Goal: Task Accomplishment & Management: Use online tool/utility

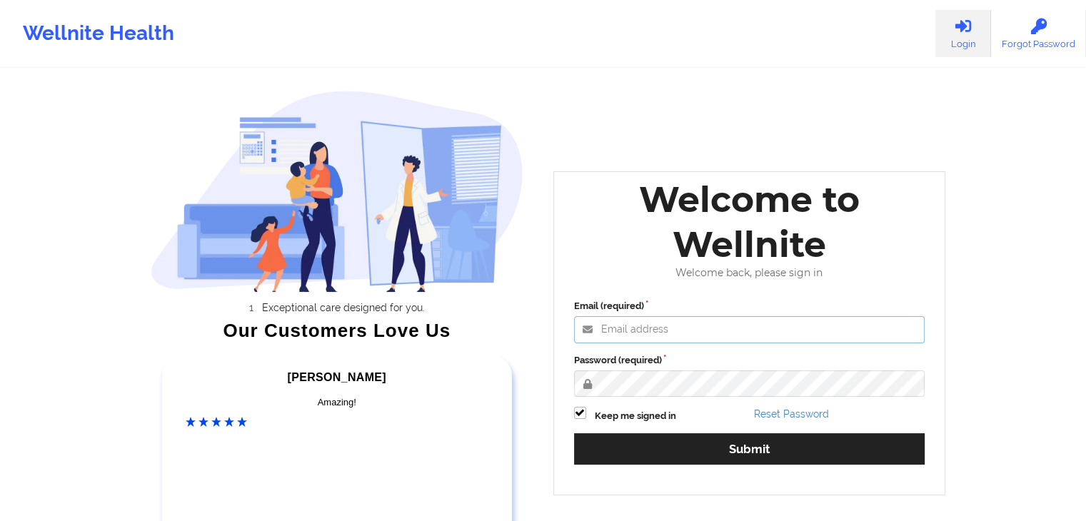
type input "[EMAIL_ADDRESS][DOMAIN_NAME]"
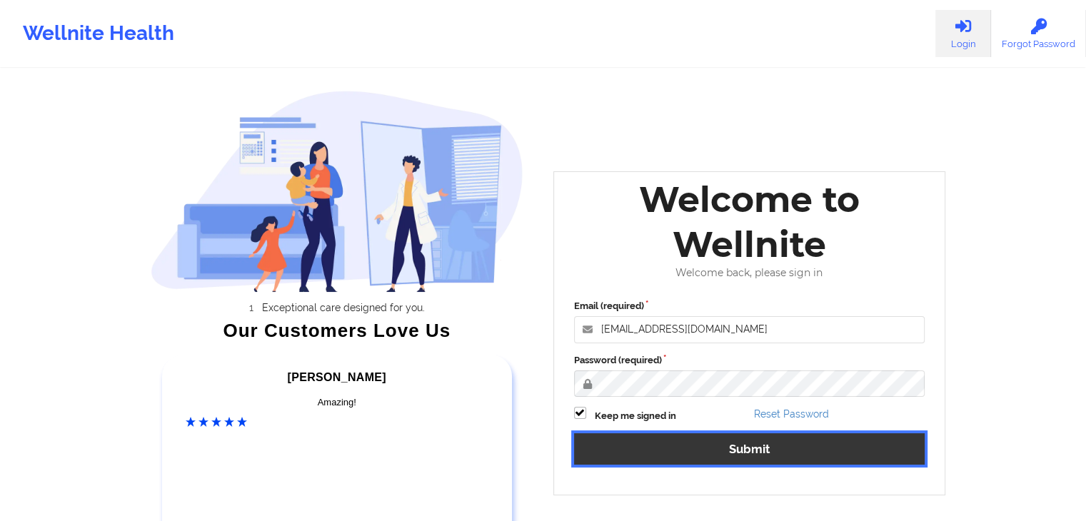
click at [724, 453] on button "Submit" at bounding box center [749, 448] width 351 height 31
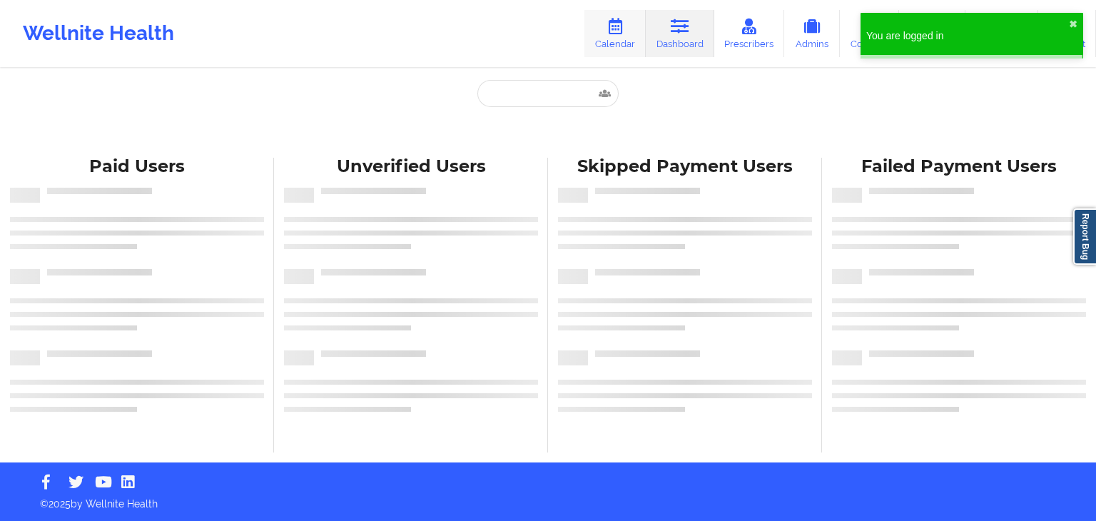
click at [618, 44] on link "Calendar" at bounding box center [615, 33] width 61 height 47
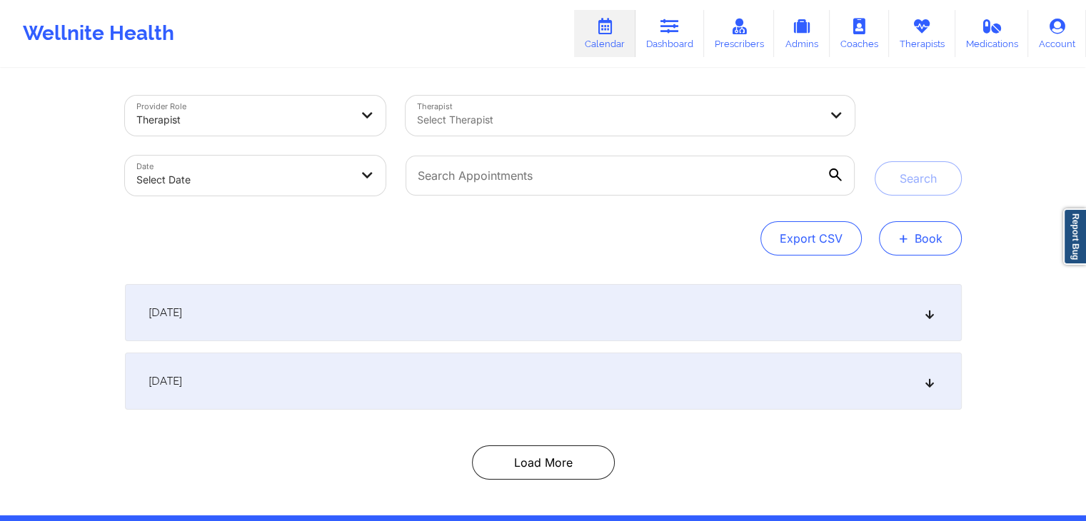
click at [905, 240] on span "+" at bounding box center [903, 238] width 11 height 8
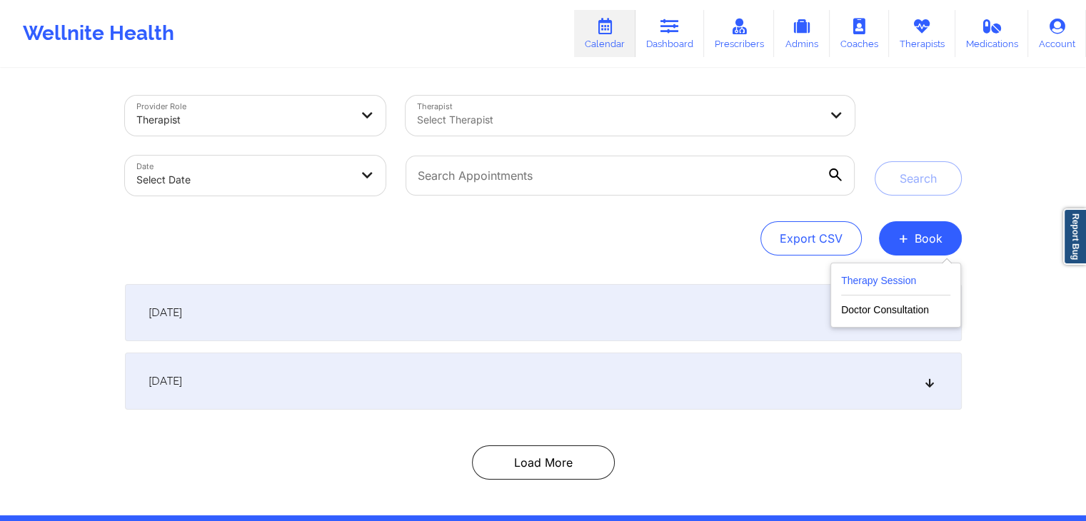
click at [880, 292] on button "Therapy Session" at bounding box center [895, 284] width 109 height 24
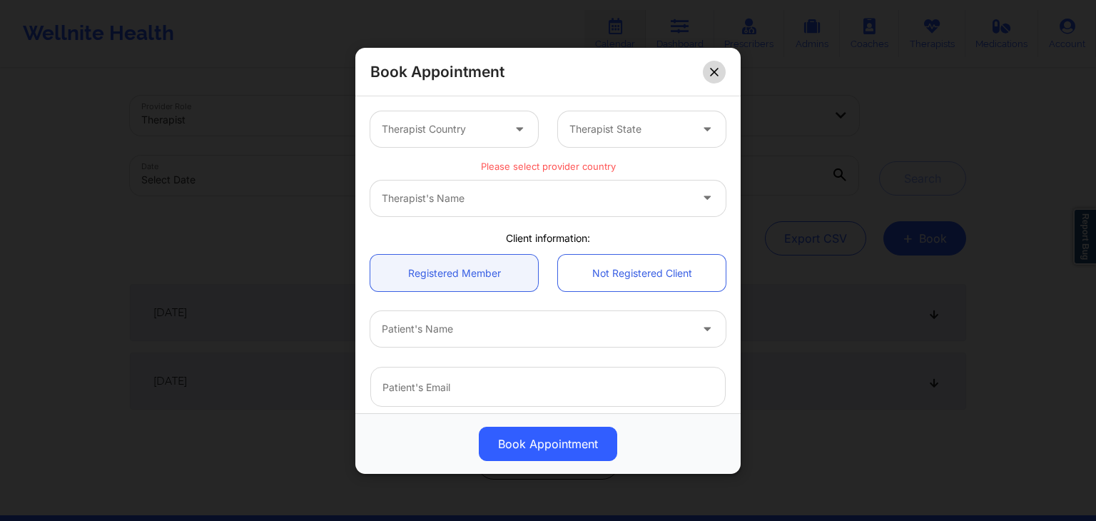
click at [710, 73] on icon at bounding box center [714, 71] width 9 height 9
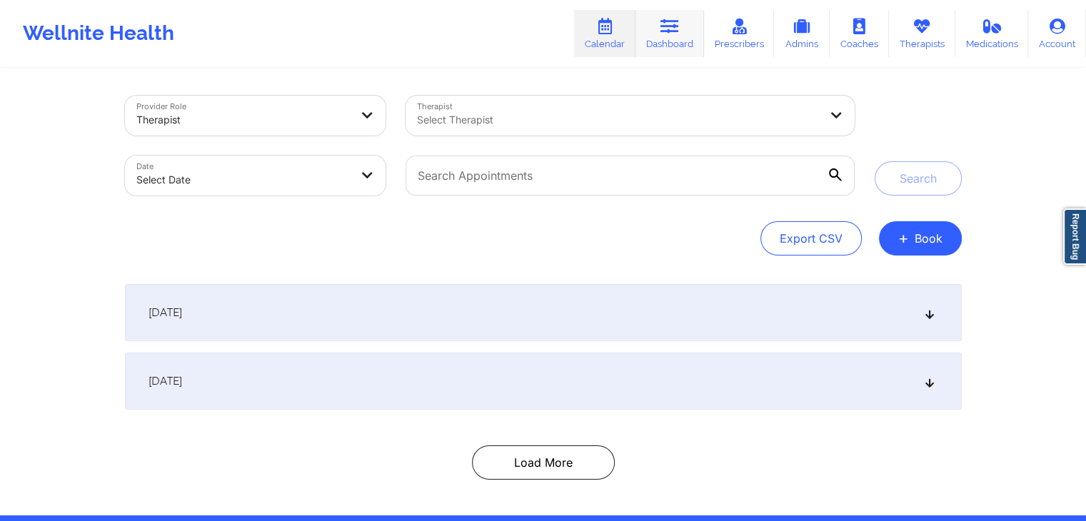
click at [693, 46] on link "Dashboard" at bounding box center [669, 33] width 69 height 47
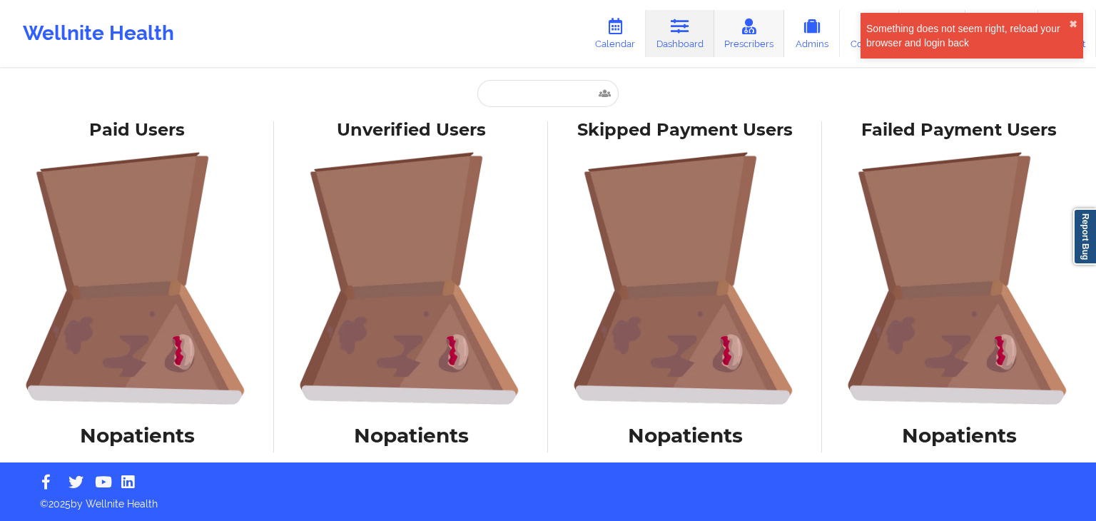
click at [748, 44] on link "Prescribers" at bounding box center [750, 33] width 71 height 47
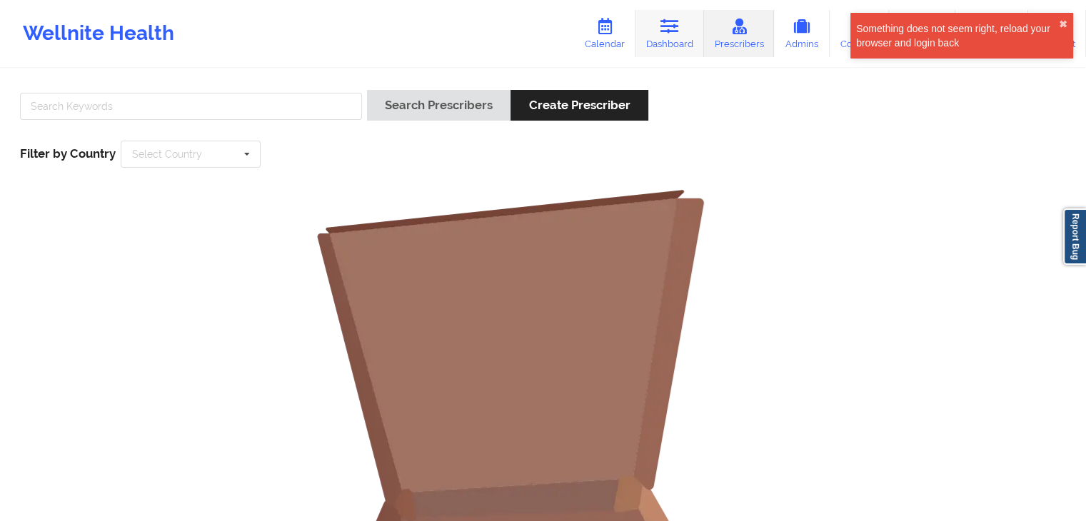
click at [669, 42] on link "Dashboard" at bounding box center [669, 33] width 69 height 47
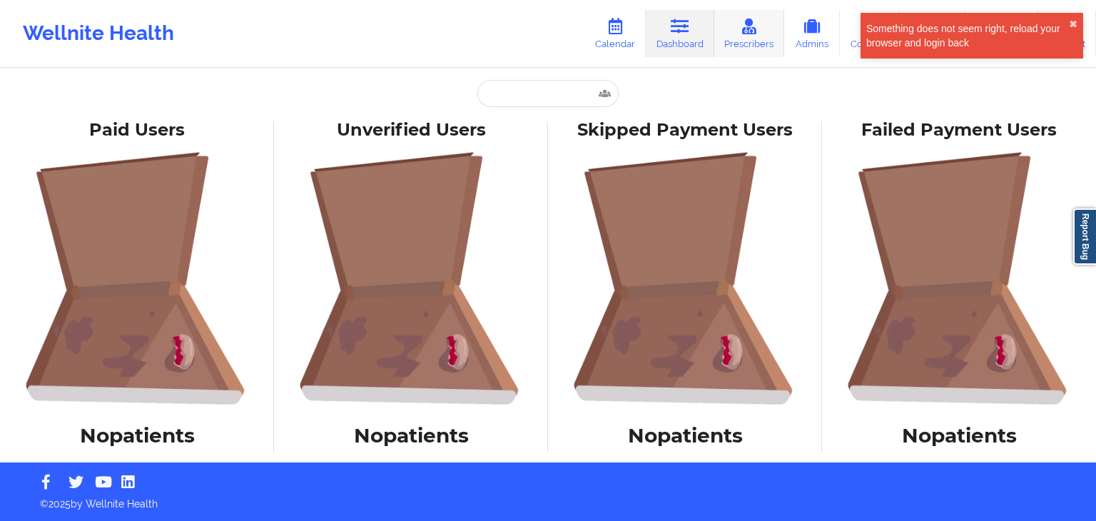
click at [771, 38] on link "Prescribers" at bounding box center [750, 33] width 71 height 47
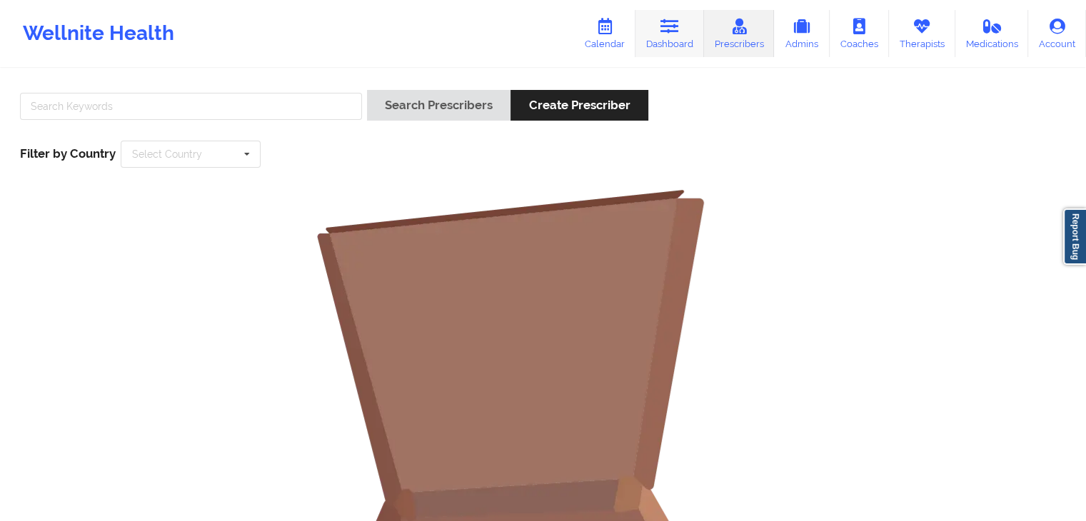
click at [669, 36] on link "Dashboard" at bounding box center [669, 33] width 69 height 47
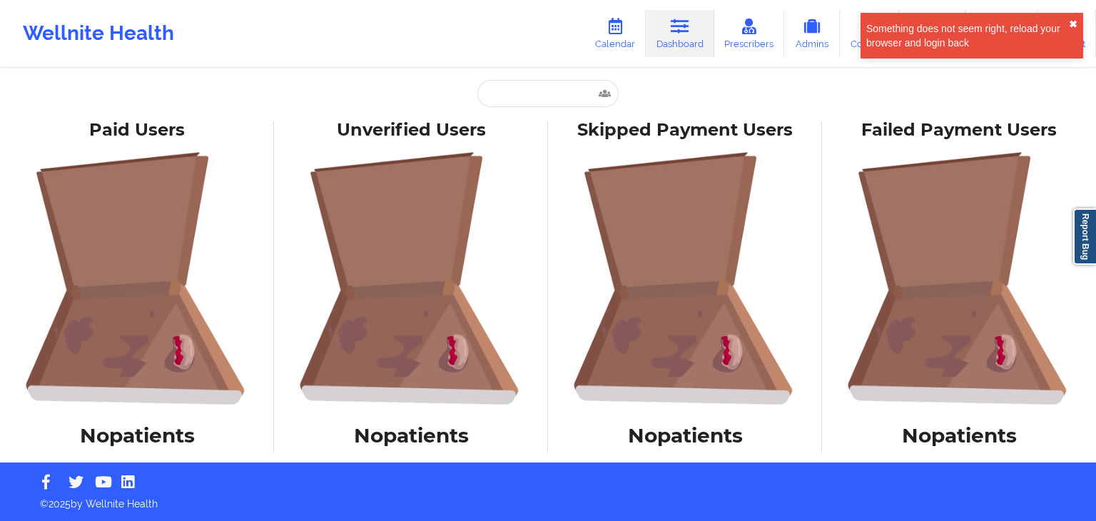
click at [1070, 26] on button "✖︎" at bounding box center [1073, 24] width 9 height 11
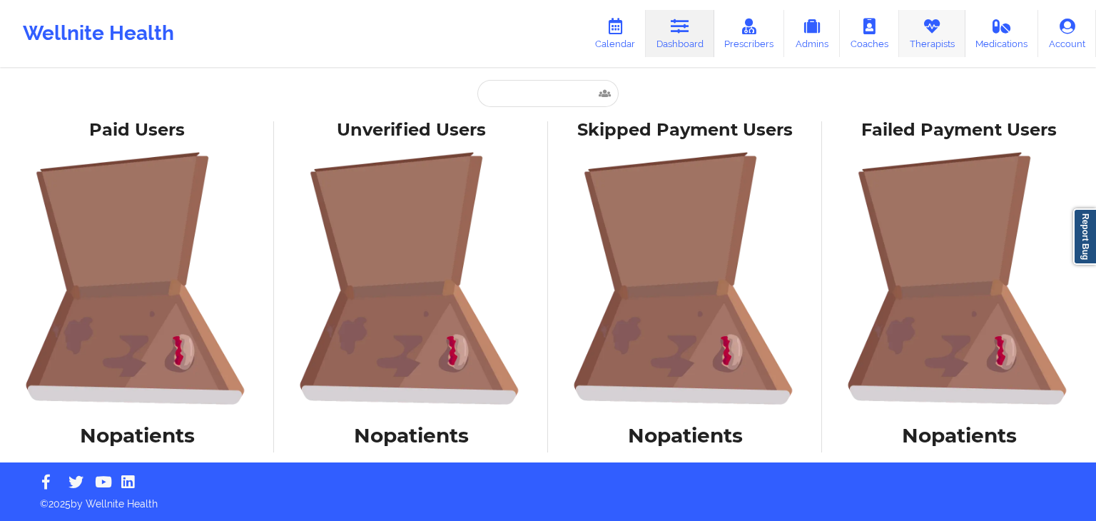
click at [925, 36] on link "Therapists" at bounding box center [932, 33] width 66 height 47
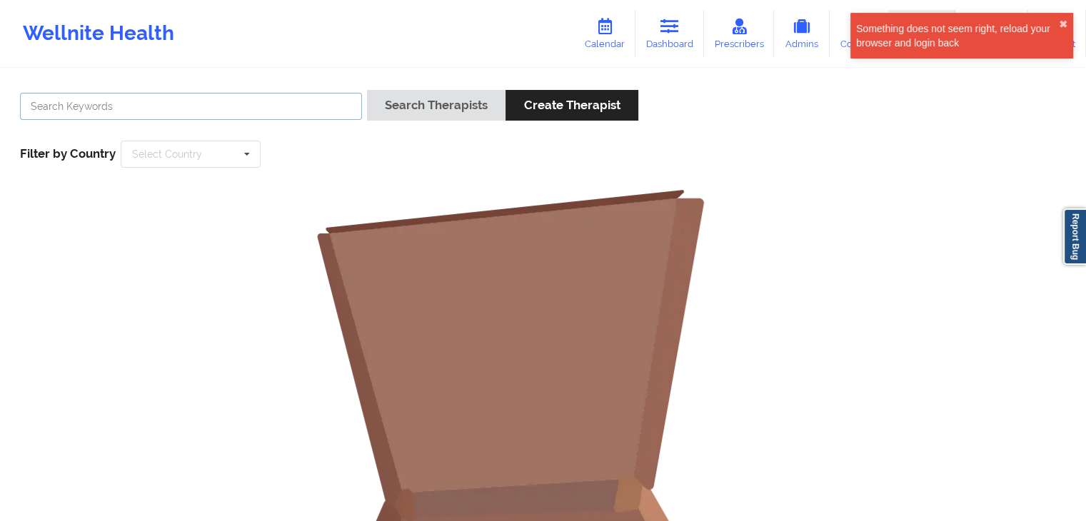
click at [233, 97] on input "text" at bounding box center [191, 106] width 342 height 27
type input "[PERSON_NAME]"
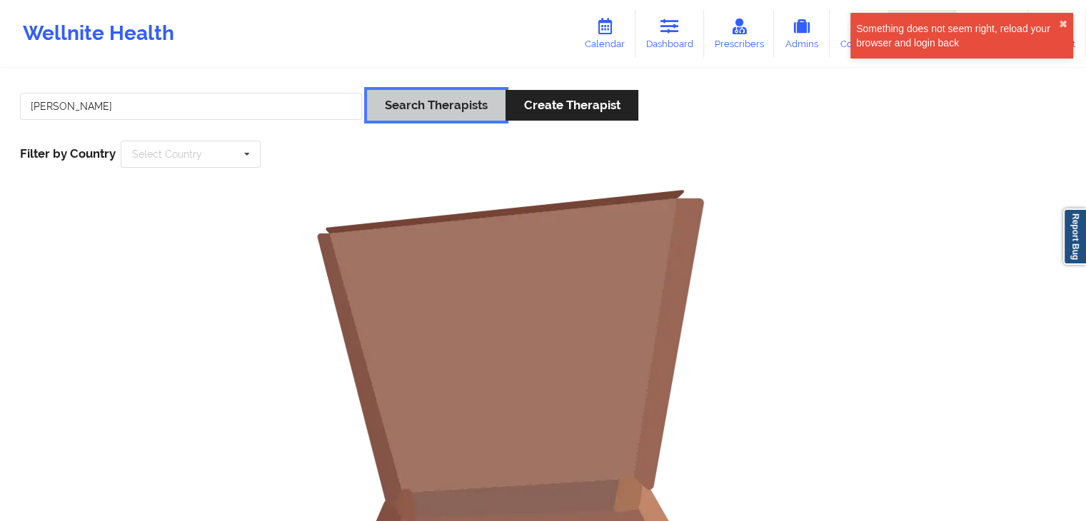
click at [434, 106] on button "Search Therapists" at bounding box center [436, 105] width 138 height 31
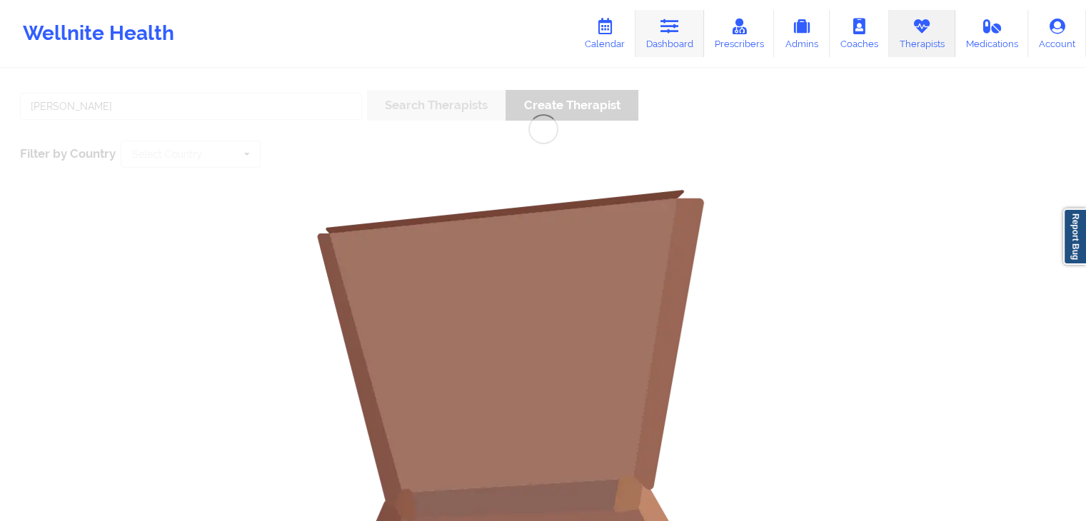
click at [688, 38] on link "Dashboard" at bounding box center [669, 33] width 69 height 47
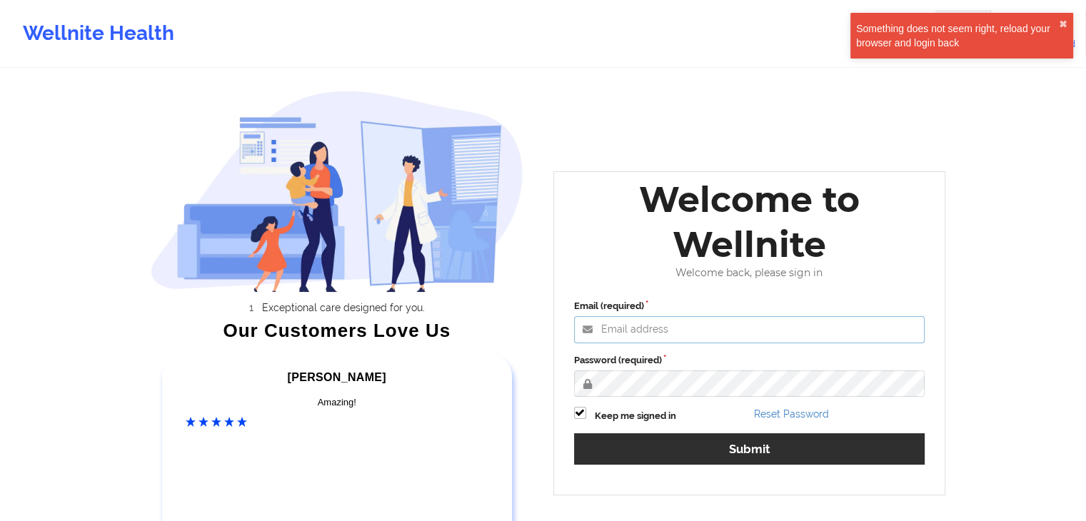
type input "[EMAIL_ADDRESS][DOMAIN_NAME]"
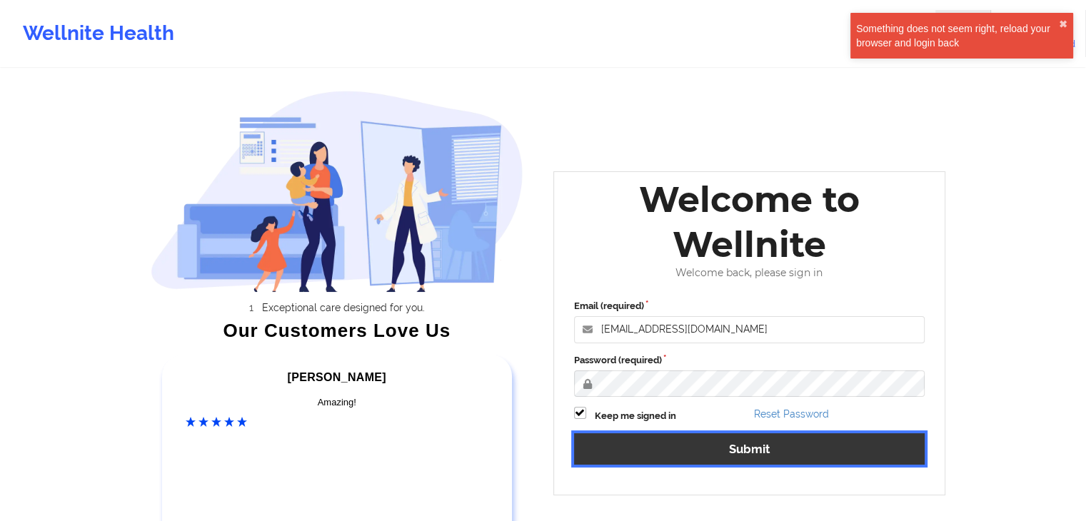
click at [677, 435] on button "Submit" at bounding box center [749, 448] width 351 height 31
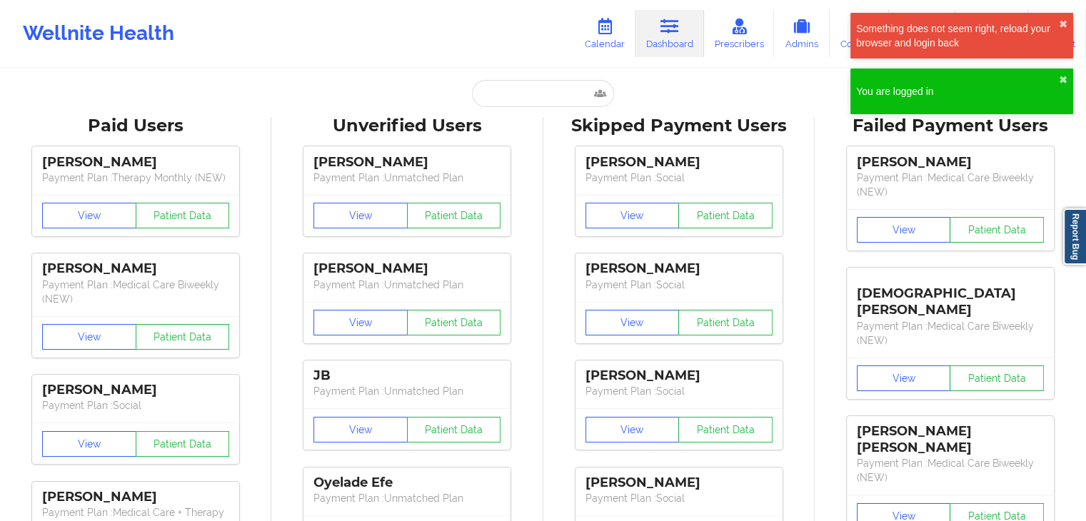
click at [1068, 24] on div "Something does not seem right, reload your browser and login back ✖︎" at bounding box center [961, 36] width 223 height 46
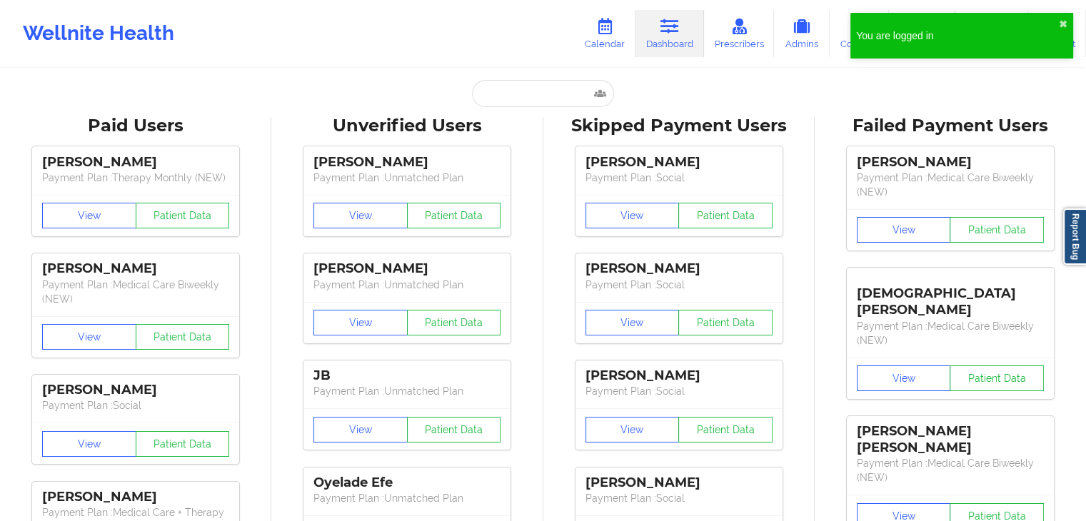
click at [1059, 36] on div "You are logged in ✖︎" at bounding box center [961, 36] width 223 height 46
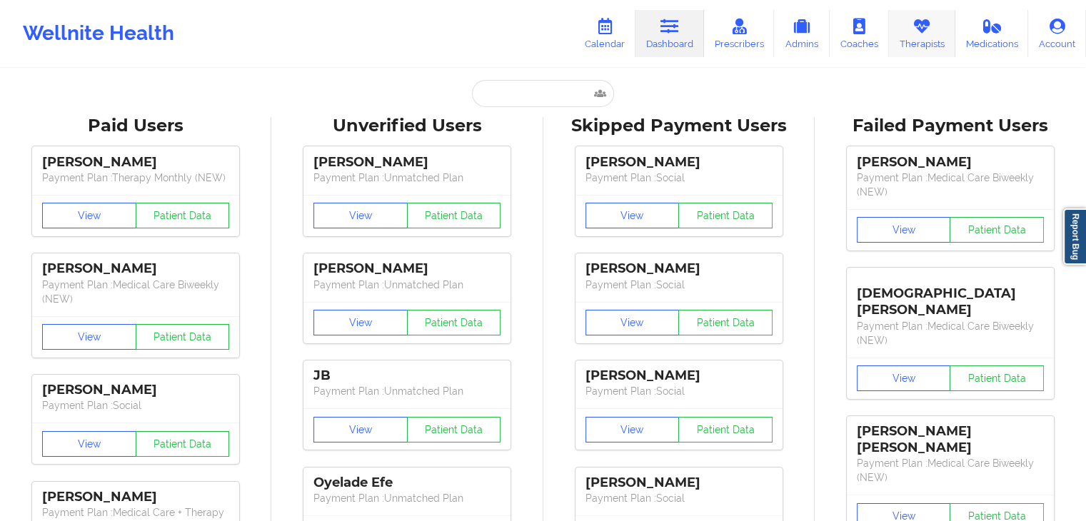
click at [905, 46] on link "Therapists" at bounding box center [922, 33] width 66 height 47
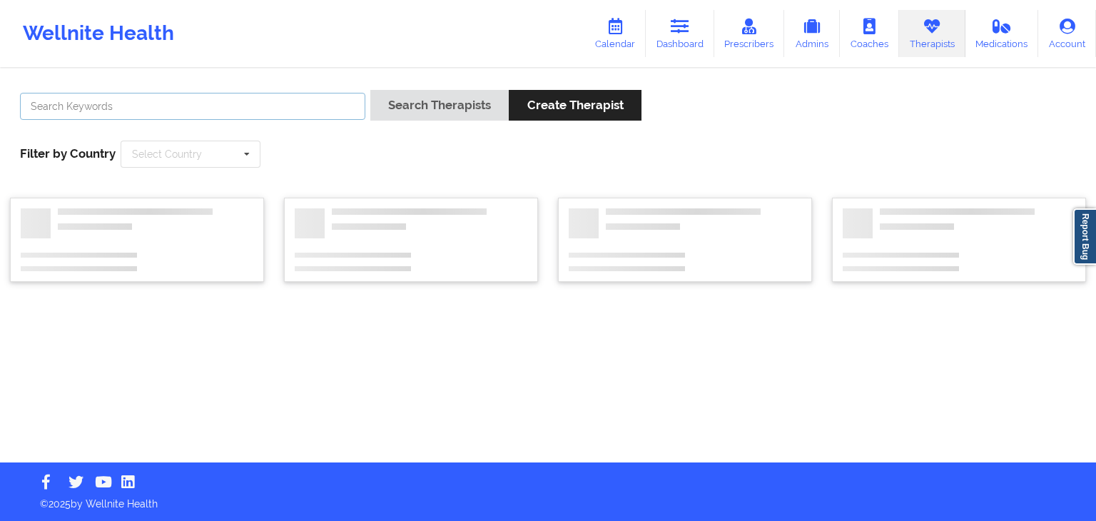
click at [271, 98] on input "text" at bounding box center [192, 106] width 345 height 27
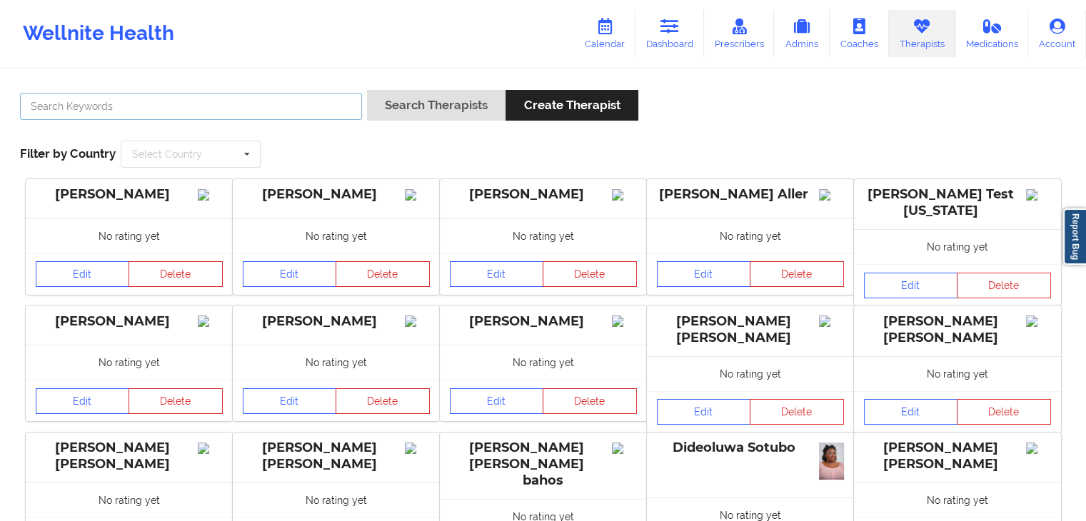
type input "[PERSON_NAME]"
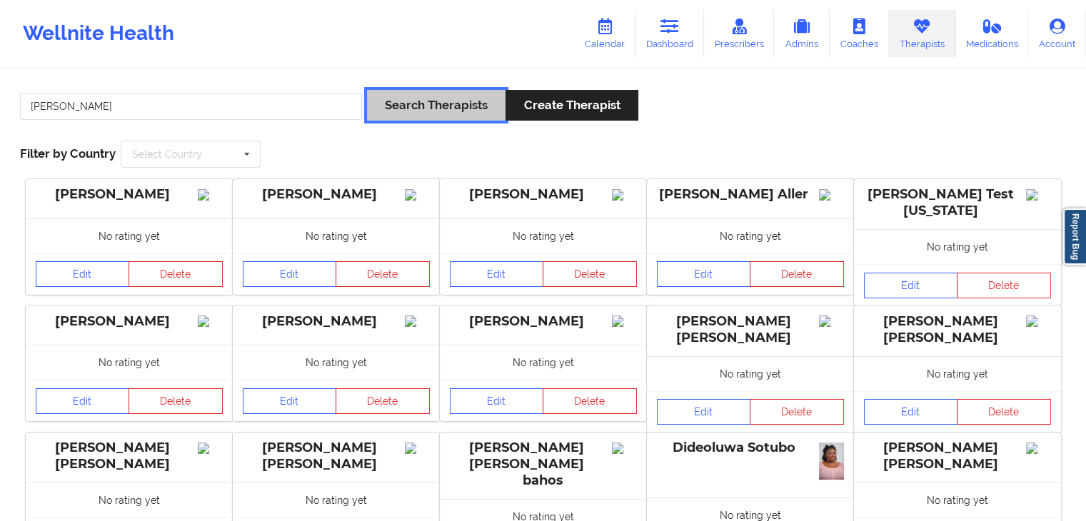
click at [400, 109] on button "Search Therapists" at bounding box center [436, 105] width 138 height 31
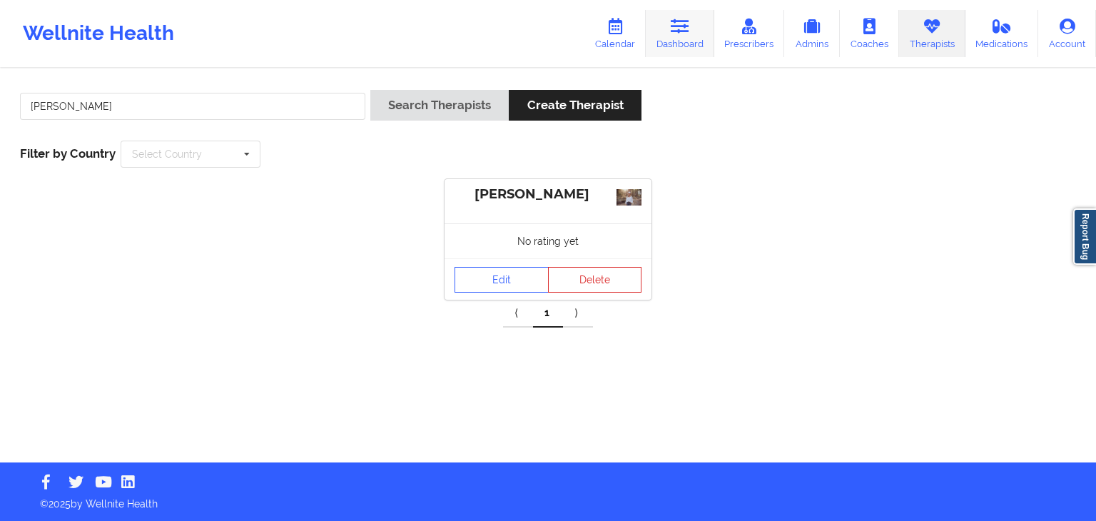
click at [688, 48] on link "Dashboard" at bounding box center [680, 33] width 69 height 47
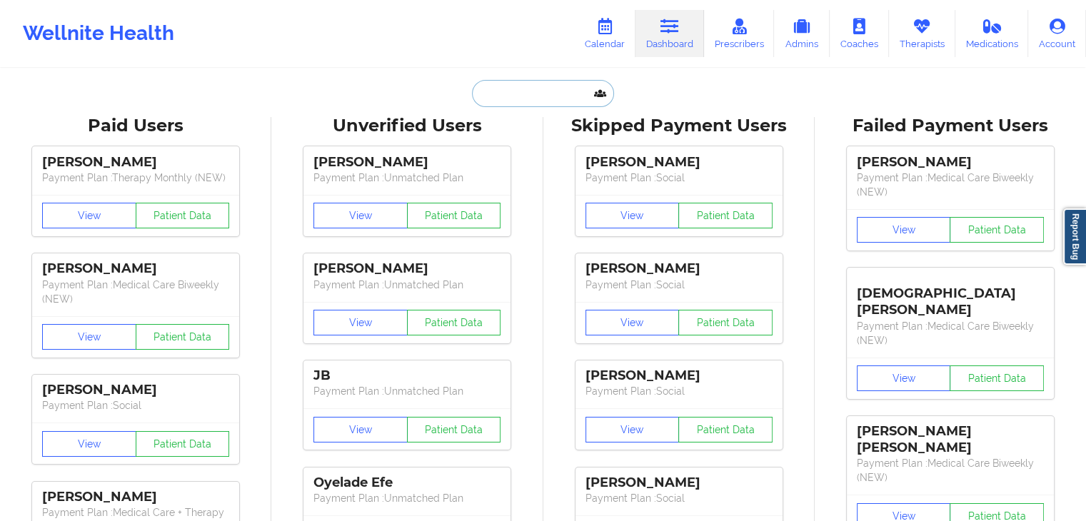
click at [538, 86] on input "text" at bounding box center [542, 93] width 141 height 27
click at [600, 43] on link "Calendar" at bounding box center [604, 33] width 61 height 47
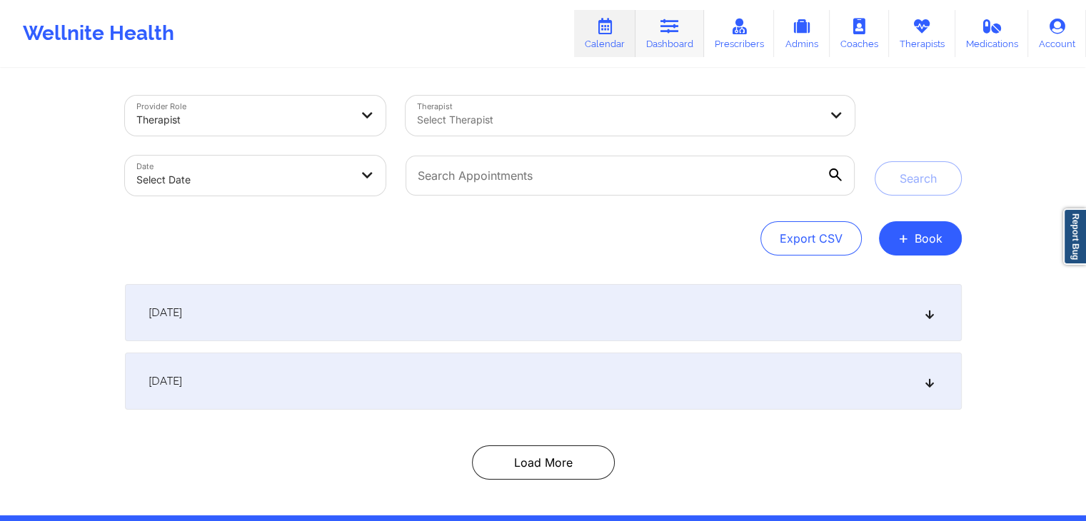
click at [668, 36] on link "Dashboard" at bounding box center [669, 33] width 69 height 47
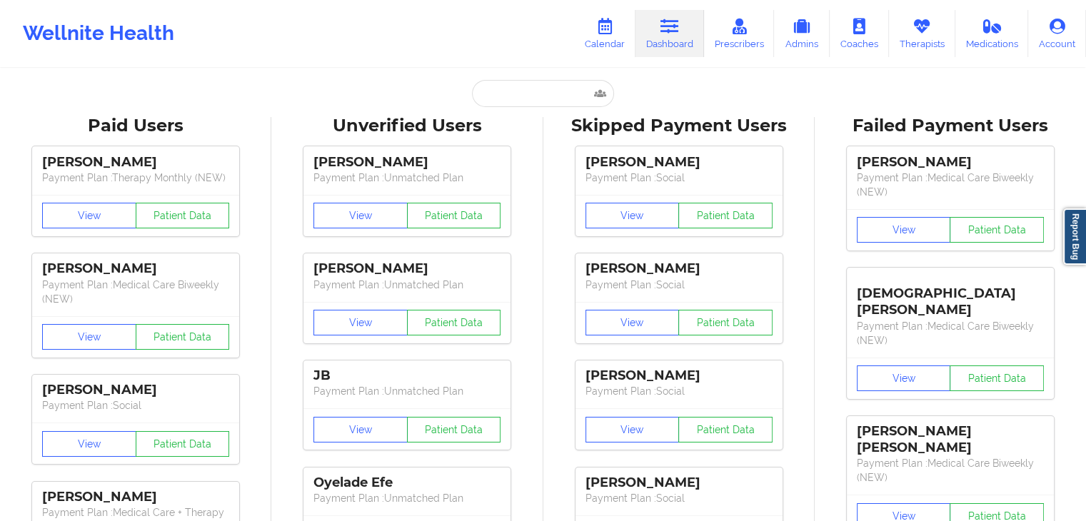
click at [500, 95] on input "text" at bounding box center [542, 93] width 141 height 27
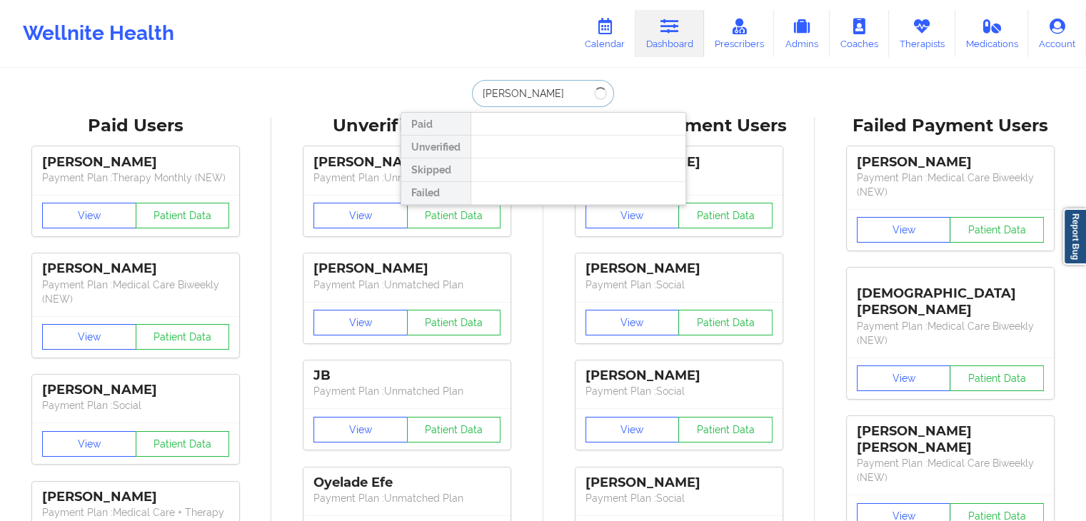
type input "[PERSON_NAME]"
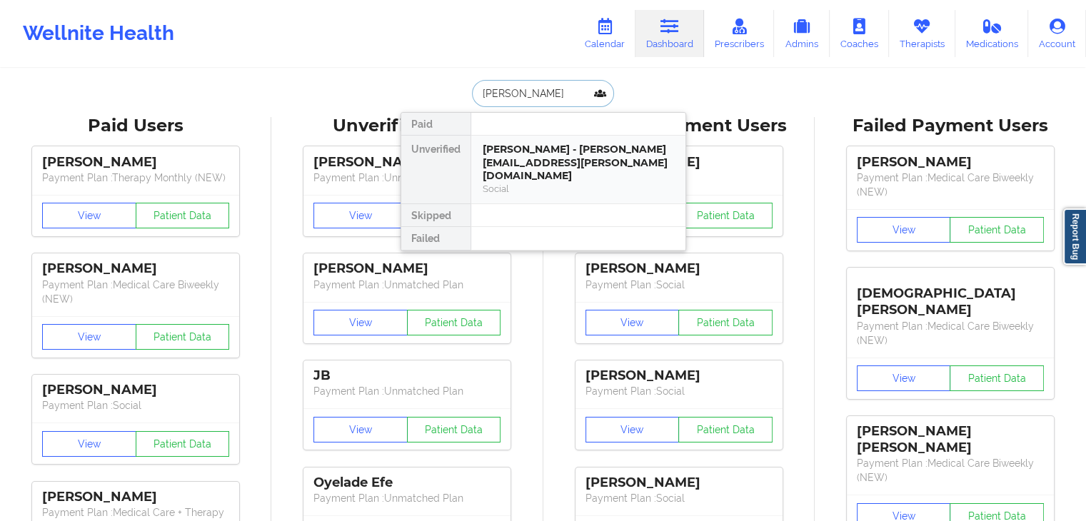
click at [555, 161] on div "[PERSON_NAME] - [PERSON_NAME][EMAIL_ADDRESS][PERSON_NAME][DOMAIN_NAME]" at bounding box center [578, 163] width 191 height 40
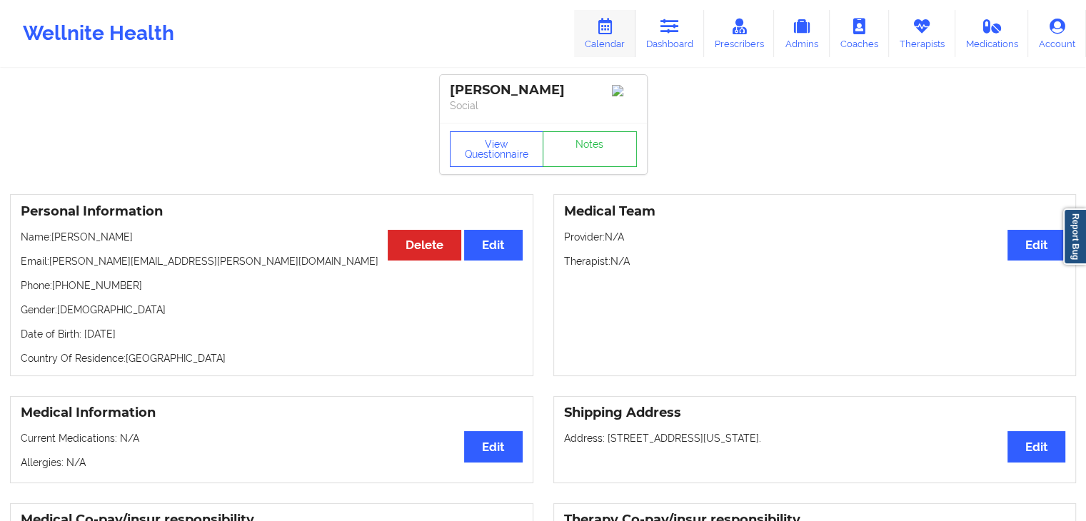
click at [608, 37] on link "Calendar" at bounding box center [604, 33] width 61 height 47
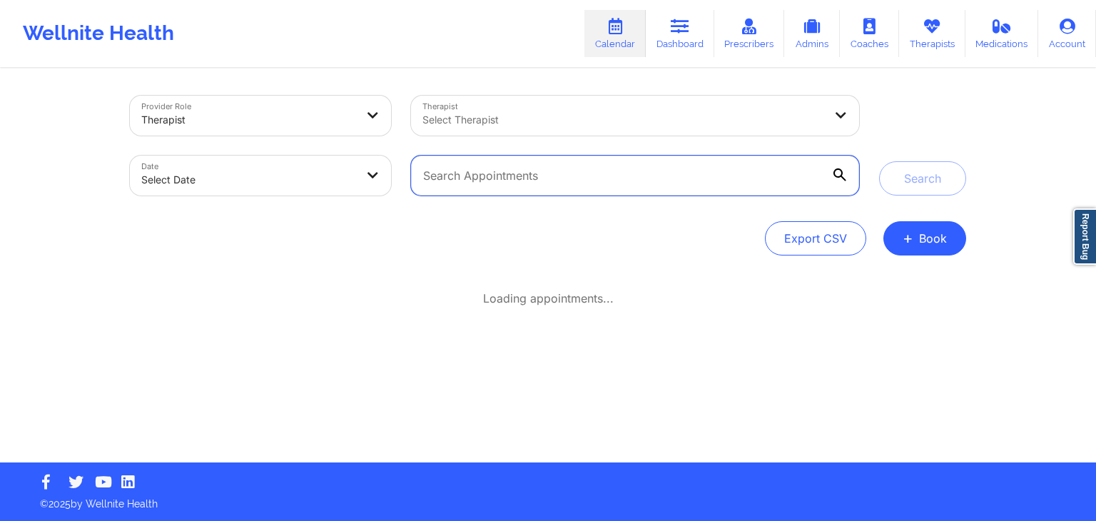
click at [546, 177] on input "text" at bounding box center [635, 176] width 448 height 40
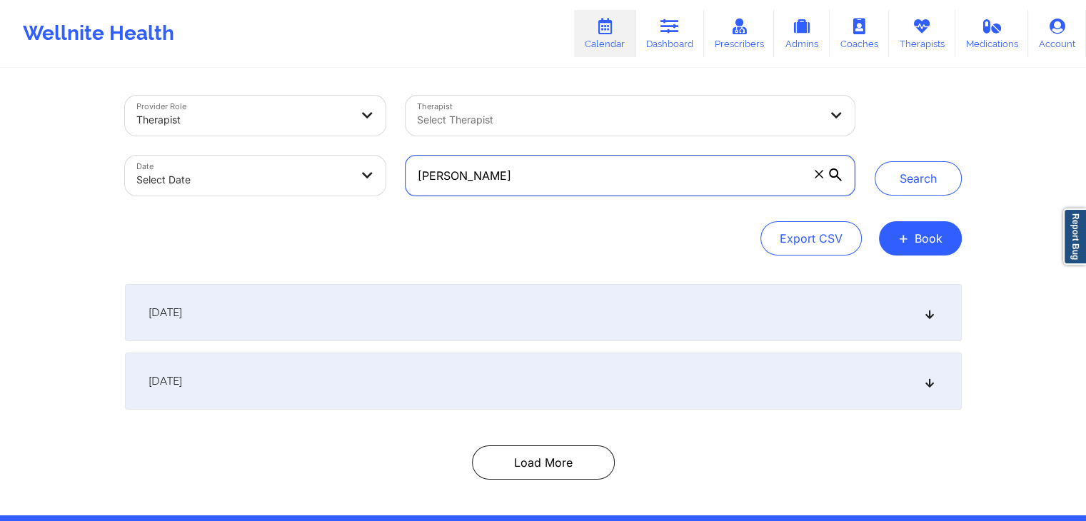
type input "[PERSON_NAME]"
click at [874, 161] on button "Search" at bounding box center [917, 178] width 87 height 34
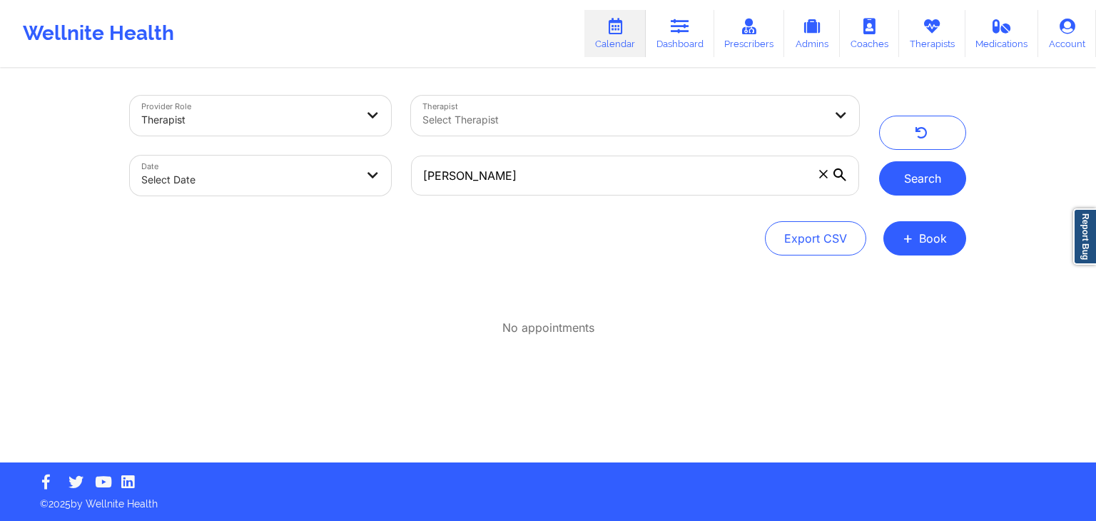
click at [899, 181] on button "Search" at bounding box center [922, 178] width 87 height 34
click at [821, 173] on icon at bounding box center [823, 174] width 9 height 9
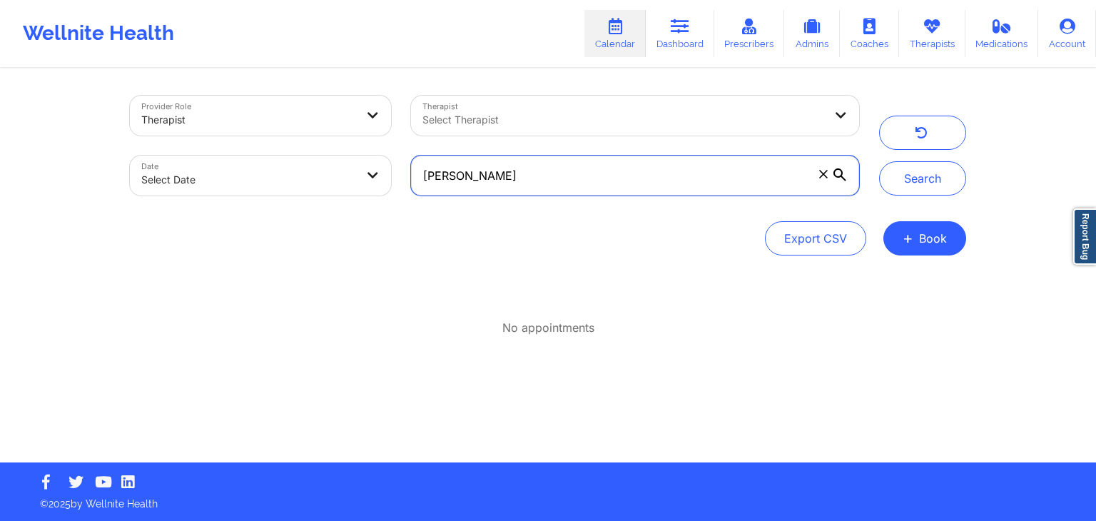
click at [821, 173] on input "[PERSON_NAME]" at bounding box center [635, 176] width 448 height 40
type input "[PERSON_NAME]"
click at [879, 161] on button "Search" at bounding box center [922, 178] width 87 height 34
click at [543, 186] on input "[PERSON_NAME]" at bounding box center [635, 176] width 448 height 40
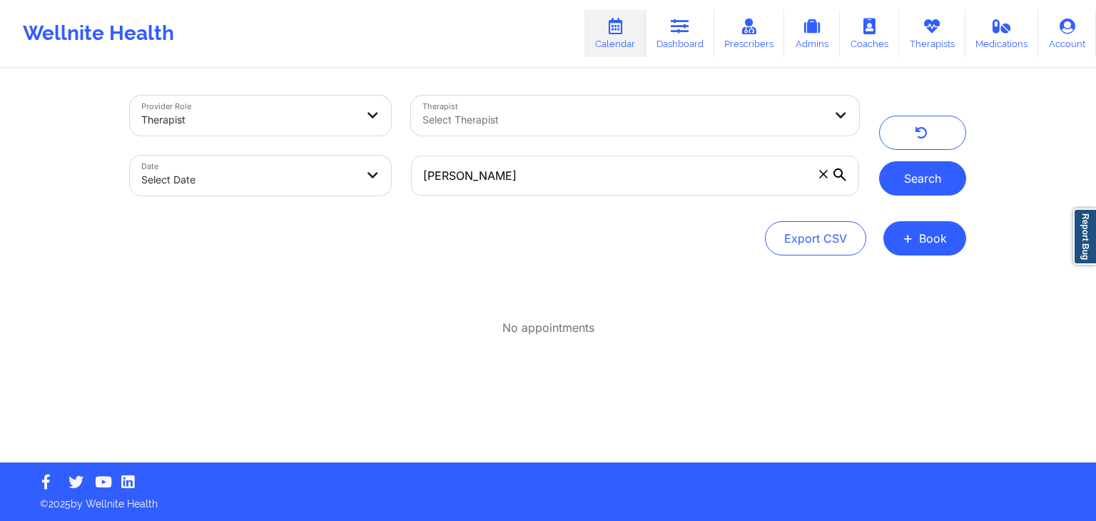
click at [902, 179] on button "Search" at bounding box center [922, 178] width 87 height 34
click at [565, 166] on div "Provider Role Therapist Therapist Select Therapist Date Select Date [PERSON_NAM…" at bounding box center [548, 146] width 857 height 120
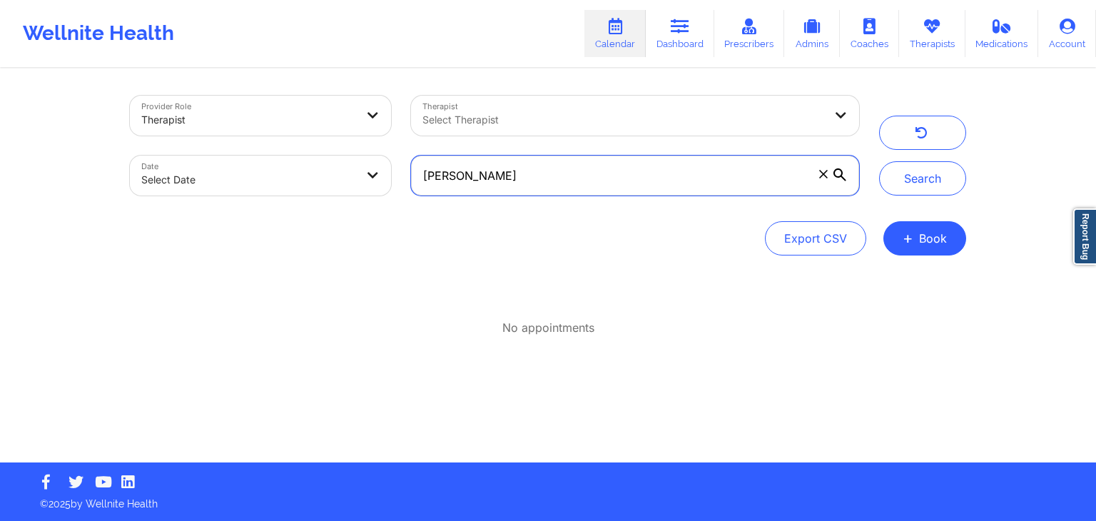
click at [565, 166] on input "[PERSON_NAME]" at bounding box center [635, 176] width 448 height 40
drag, startPoint x: 513, startPoint y: 169, endPoint x: 401, endPoint y: 168, distance: 112.1
click at [401, 168] on div "[PERSON_NAME]" at bounding box center [635, 176] width 468 height 60
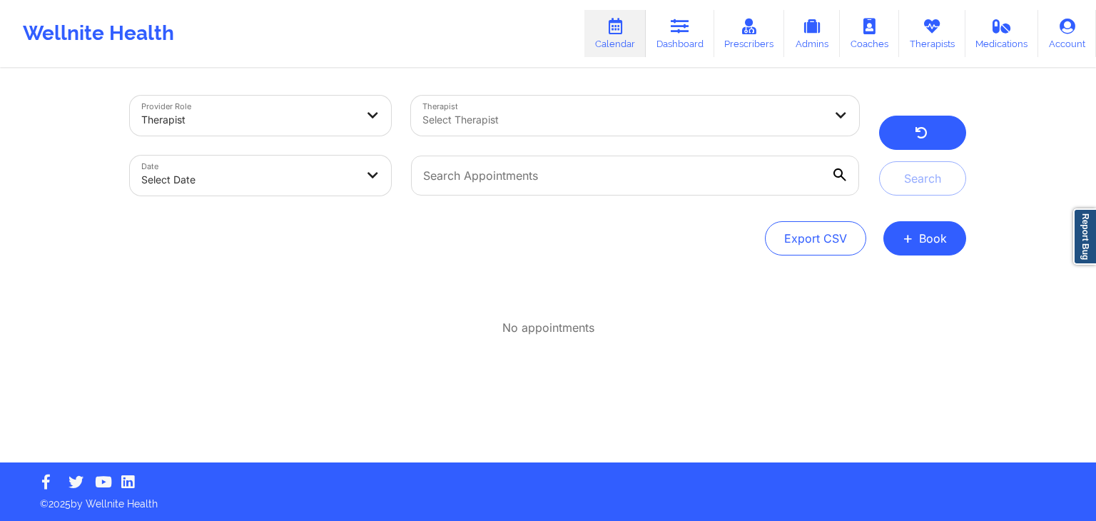
click at [918, 132] on icon "button" at bounding box center [922, 134] width 14 height 11
click at [677, 122] on div at bounding box center [624, 119] width 402 height 17
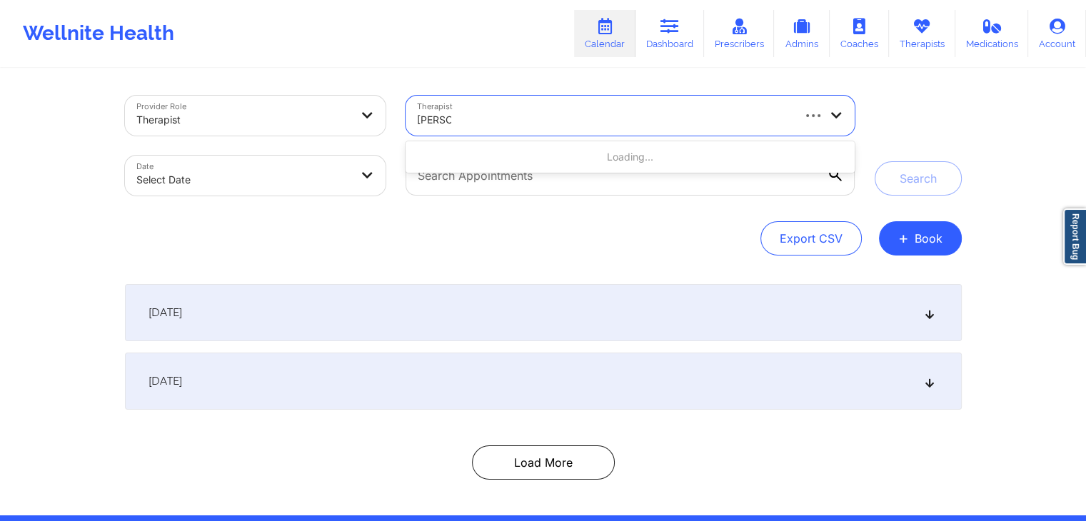
type input "[PERSON_NAME]"
